Goal: Transaction & Acquisition: Purchase product/service

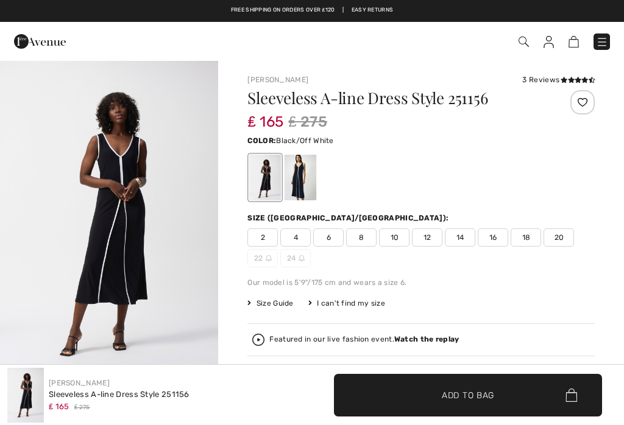
checkbox input "true"
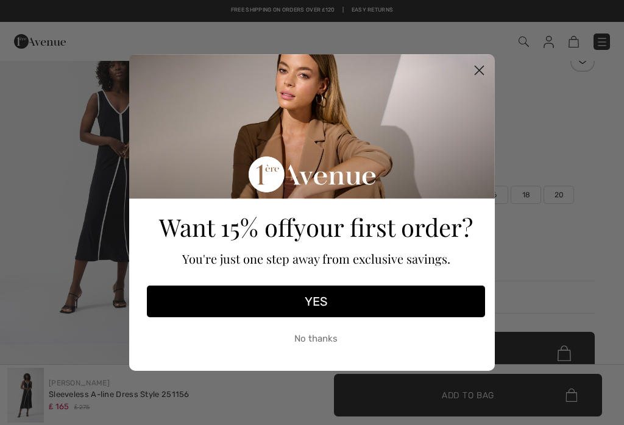
click at [486, 63] on circle "Close dialog" at bounding box center [479, 70] width 20 height 20
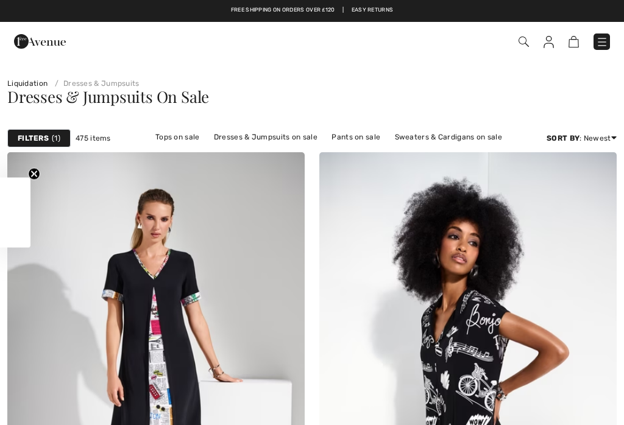
checkbox input "true"
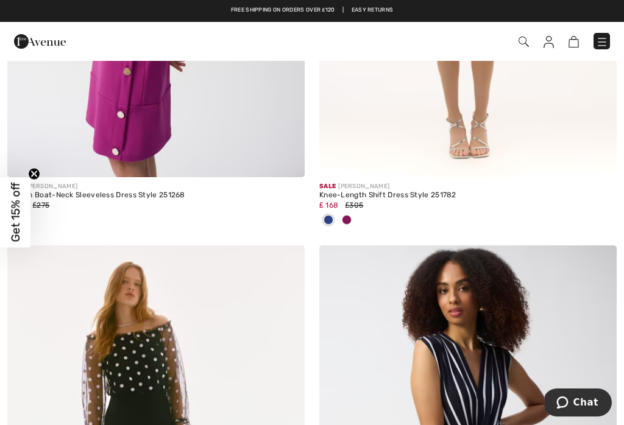
scroll to position [8266, 0]
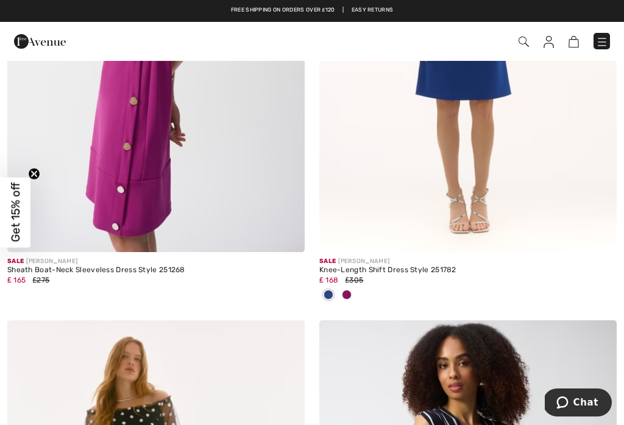
click at [607, 39] on img at bounding box center [602, 42] width 12 height 12
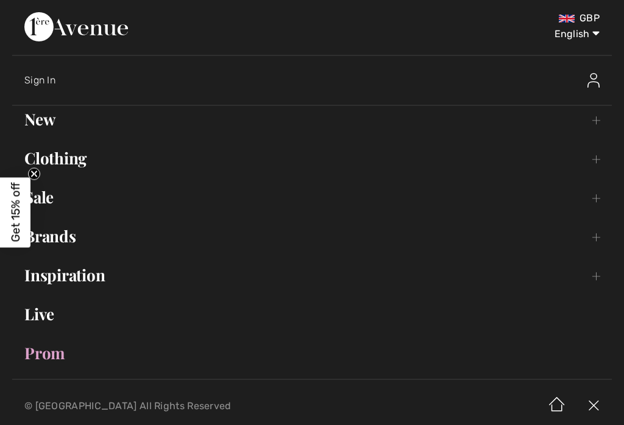
click at [58, 264] on link "Inspiration Toggle submenu" at bounding box center [311, 275] width 599 height 27
click at [58, 238] on link "Brands Open submenu" at bounding box center [311, 236] width 599 height 27
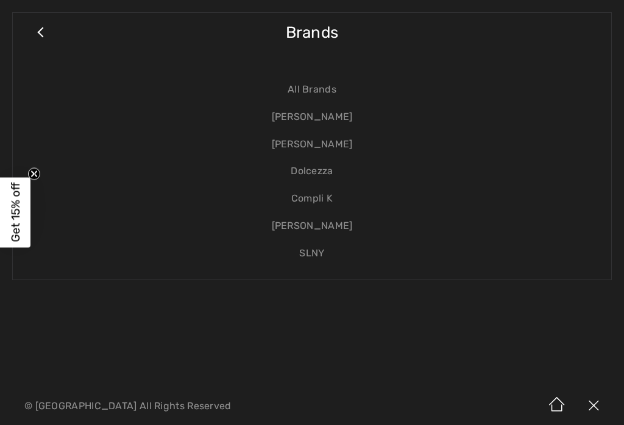
click at [333, 118] on link "[PERSON_NAME]" at bounding box center [312, 117] width 574 height 27
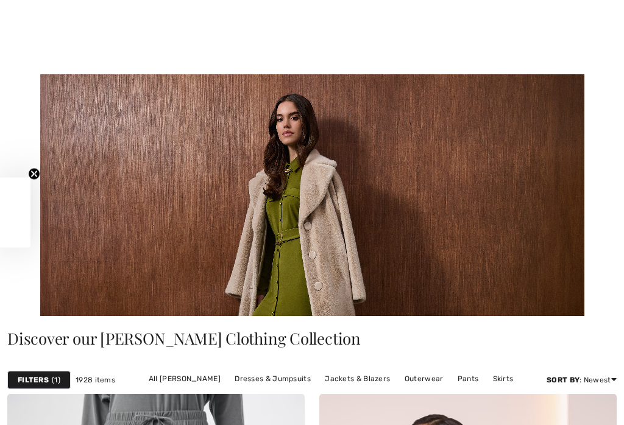
checkbox input "true"
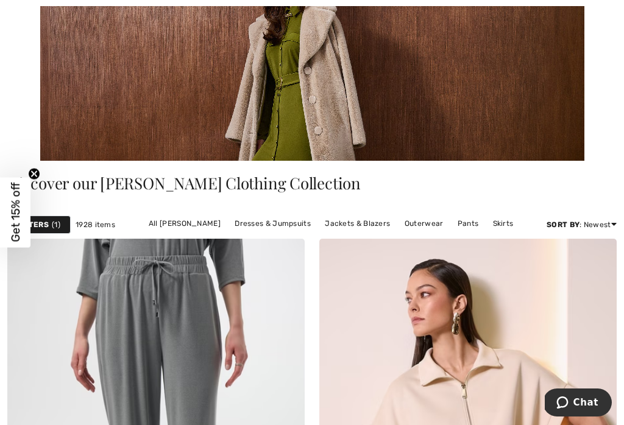
scroll to position [156, 0]
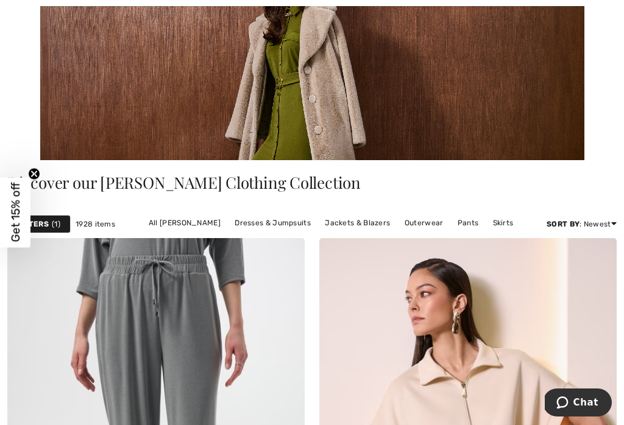
click at [278, 215] on link "Dresses & Jumpsuits" at bounding box center [272, 223] width 88 height 16
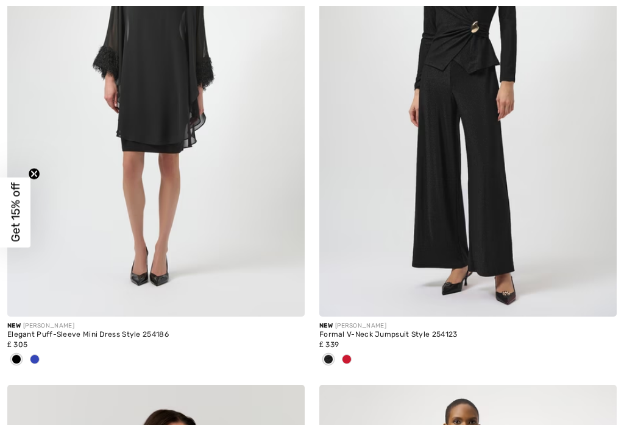
checkbox input "true"
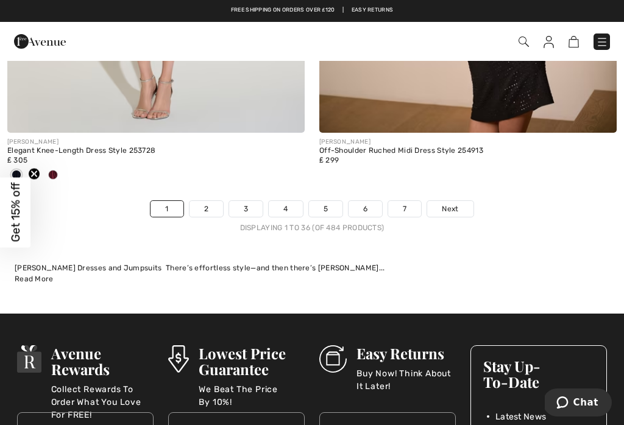
scroll to position [9272, 0]
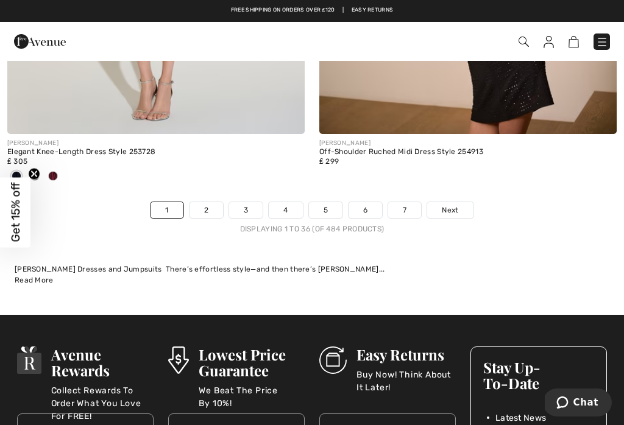
click at [465, 202] on link "Next" at bounding box center [450, 210] width 46 height 16
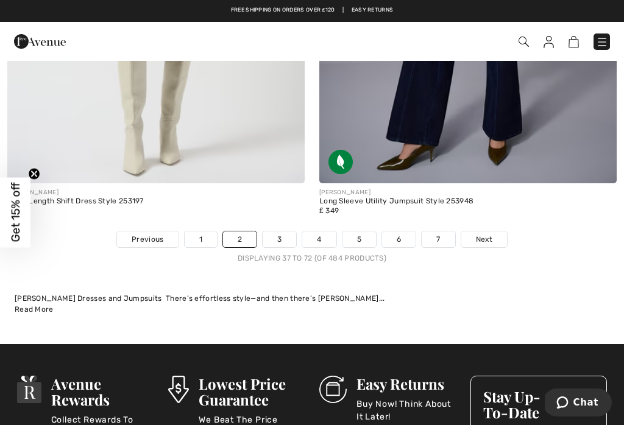
scroll to position [9182, 0]
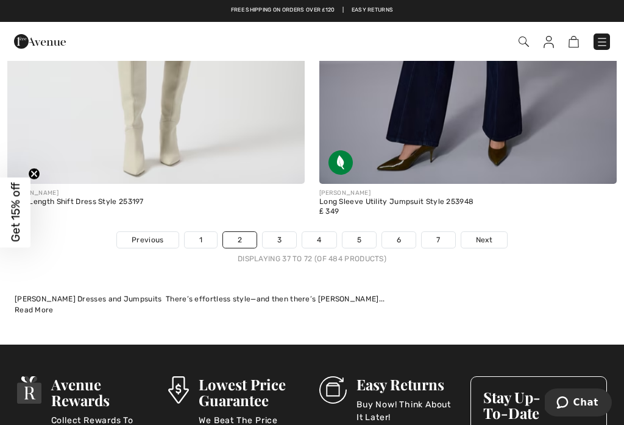
click at [498, 232] on link "Next" at bounding box center [484, 240] width 46 height 16
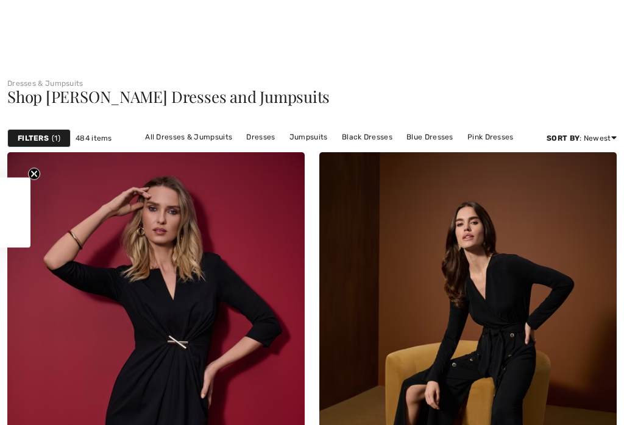
checkbox input "true"
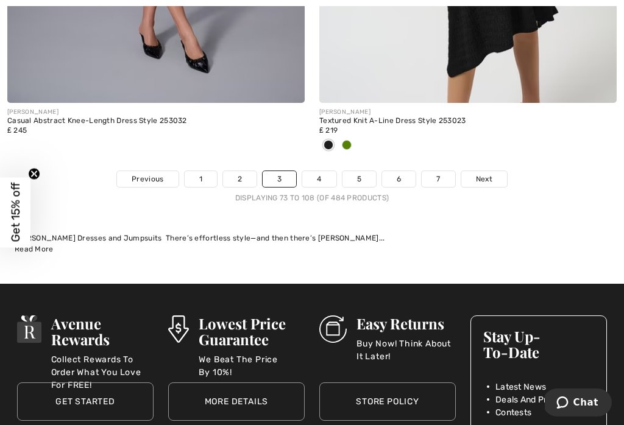
scroll to position [9206, 0]
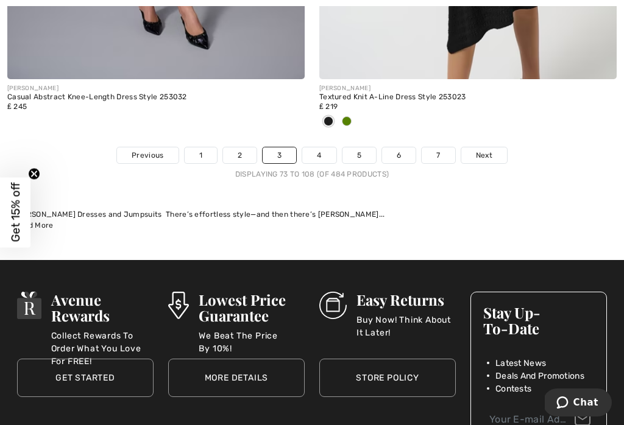
click at [491, 150] on span "Next" at bounding box center [484, 155] width 16 height 11
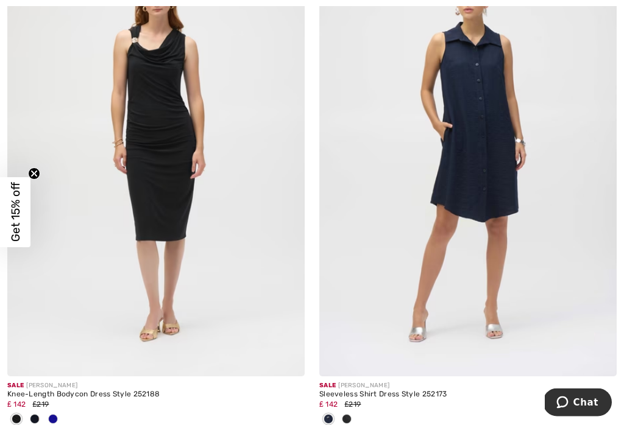
scroll to position [2771, 0]
click at [464, 159] on img at bounding box center [467, 154] width 297 height 446
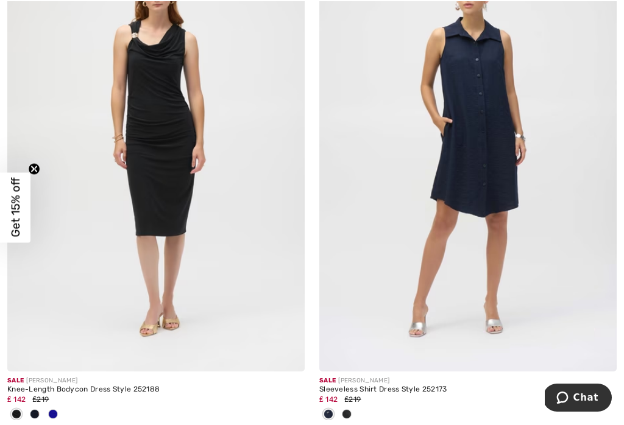
click at [471, 132] on img at bounding box center [467, 154] width 297 height 446
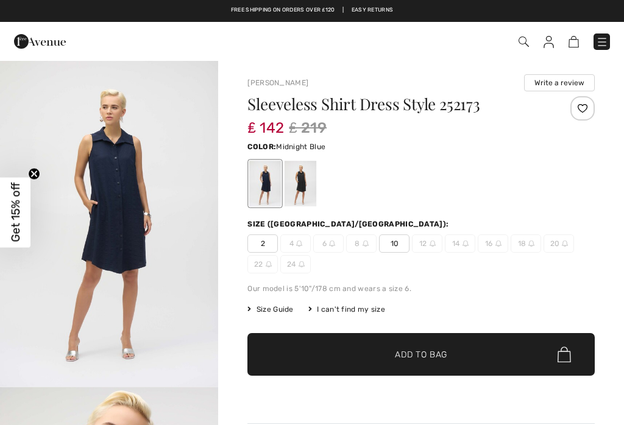
checkbox input "true"
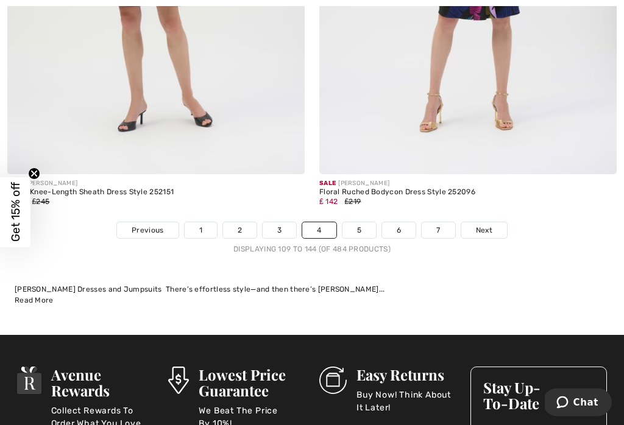
scroll to position [9372, 0]
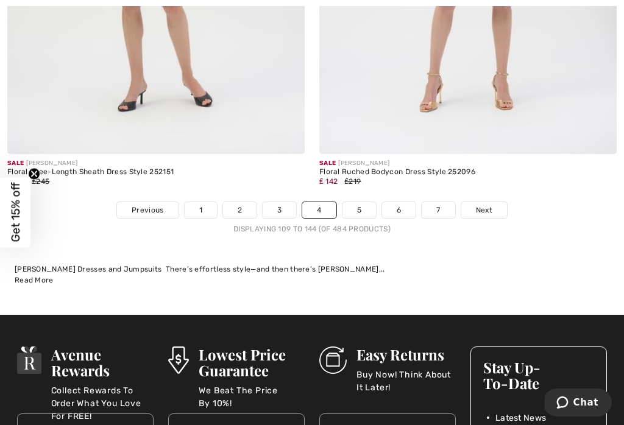
click at [499, 202] on link "Next" at bounding box center [484, 210] width 46 height 16
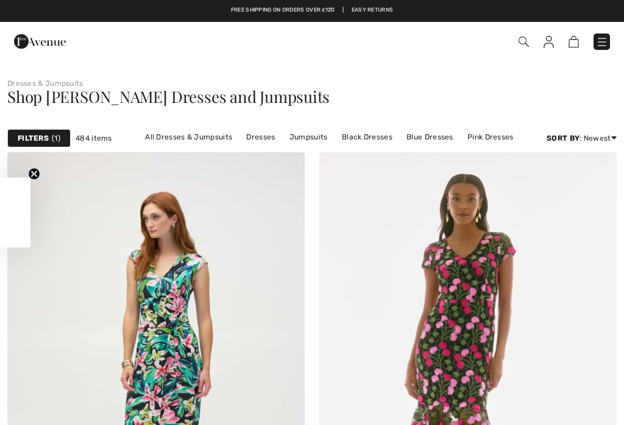
checkbox input "true"
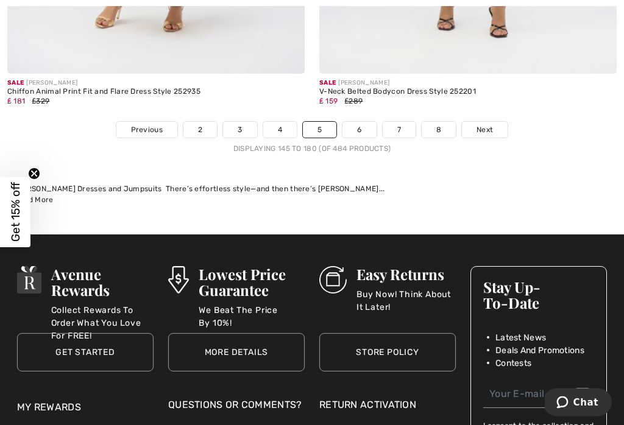
scroll to position [9312, 0]
click at [498, 122] on link "Next" at bounding box center [485, 130] width 46 height 16
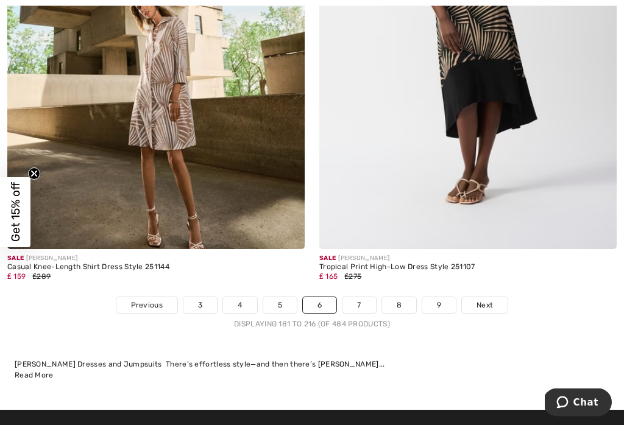
scroll to position [9095, 0]
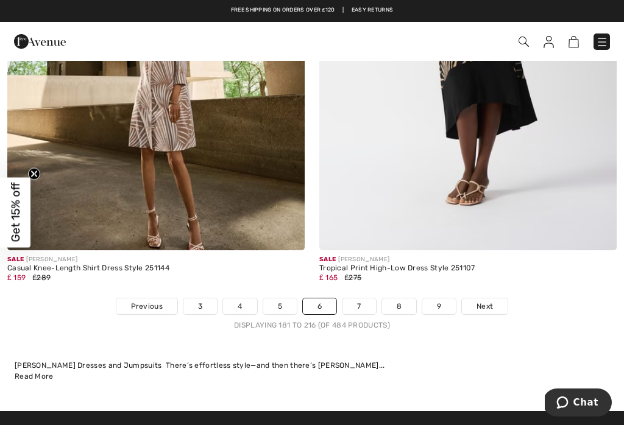
click at [496, 303] on link "Next" at bounding box center [485, 306] width 46 height 16
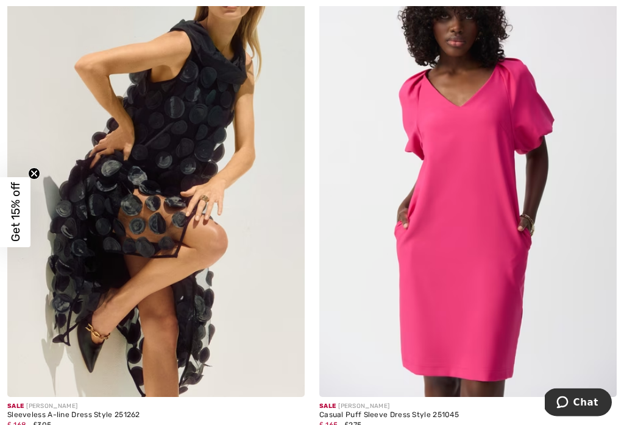
scroll to position [8041, 0]
click at [202, 214] on img at bounding box center [155, 174] width 297 height 446
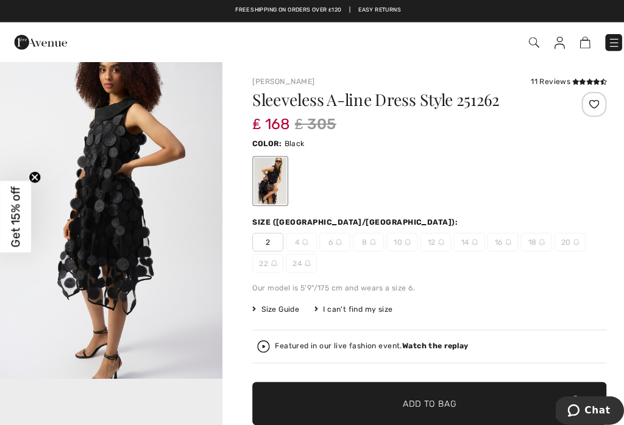
click at [557, 68] on div "[PERSON_NAME] 11 Reviews 11 Reviews Sleeveless A-line Dress Style 251262 ₤ 168 …" at bounding box center [421, 410] width 406 height 700
click at [568, 77] on icon at bounding box center [571, 80] width 7 height 6
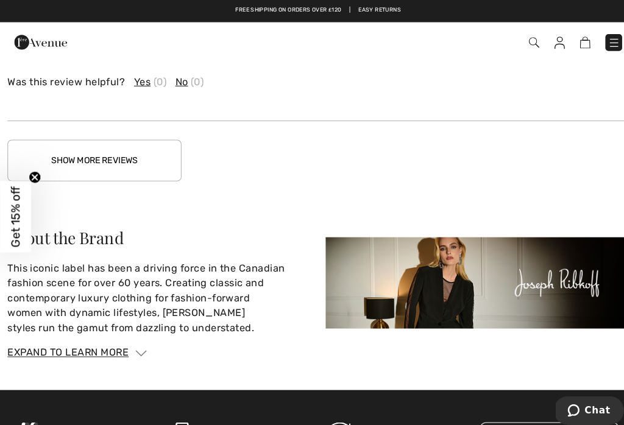
scroll to position [1958, 0]
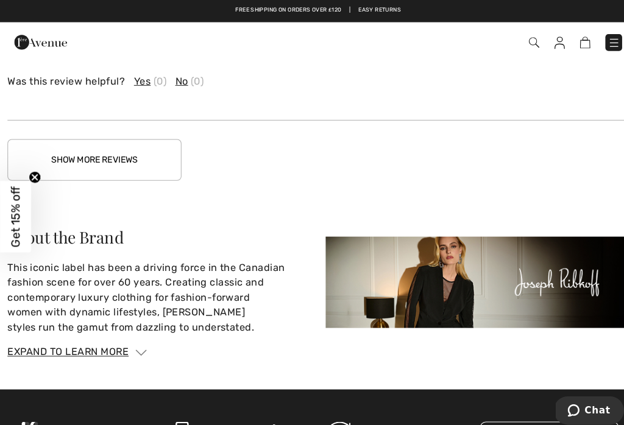
click at [116, 158] on button "Show More Reviews" at bounding box center [92, 156] width 171 height 41
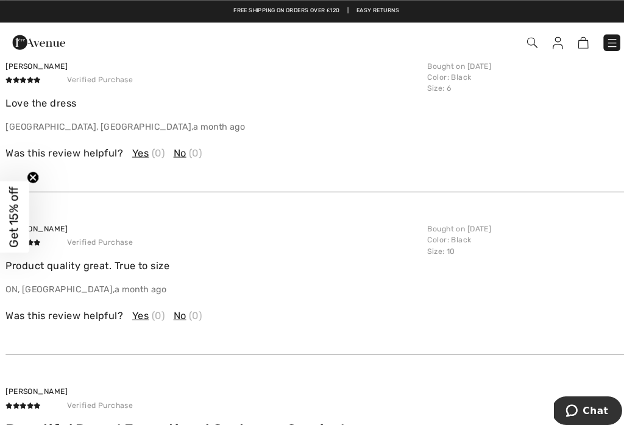
scroll to position [1724, 0]
